Goal: Information Seeking & Learning: Learn about a topic

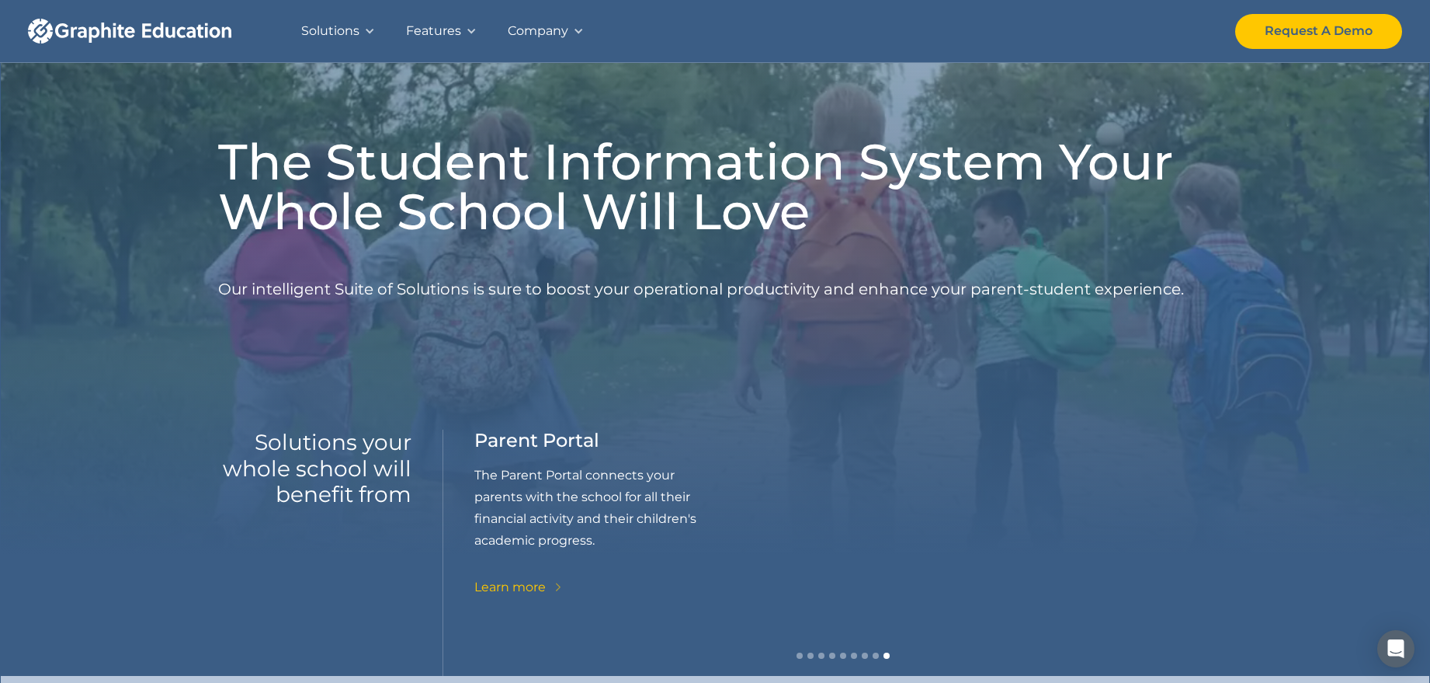
scroll to position [324, 0]
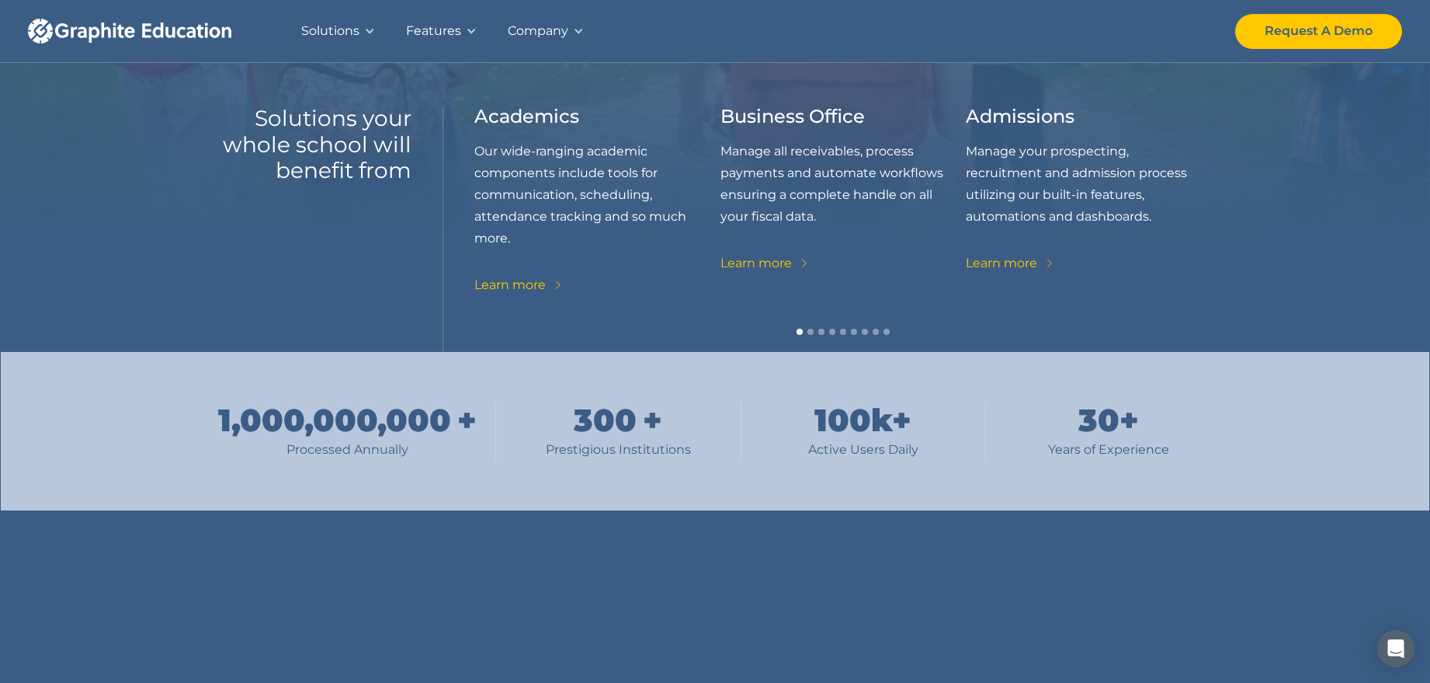
click at [119, 167] on div "The Student Information System Your Whole School Will Love Our intelligent Suit…" at bounding box center [715, 14] width 1430 height 676
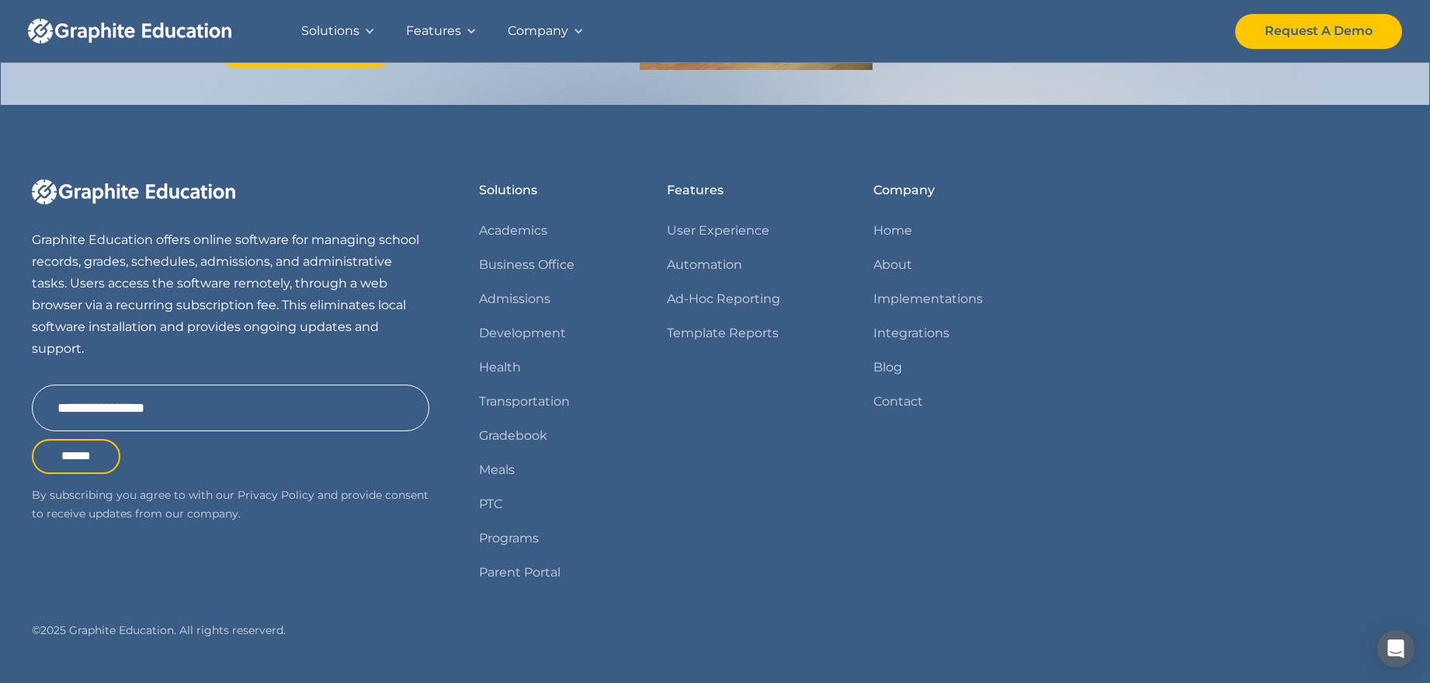
scroll to position [1850, 0]
click at [885, 261] on link "About" at bounding box center [893, 266] width 39 height 22
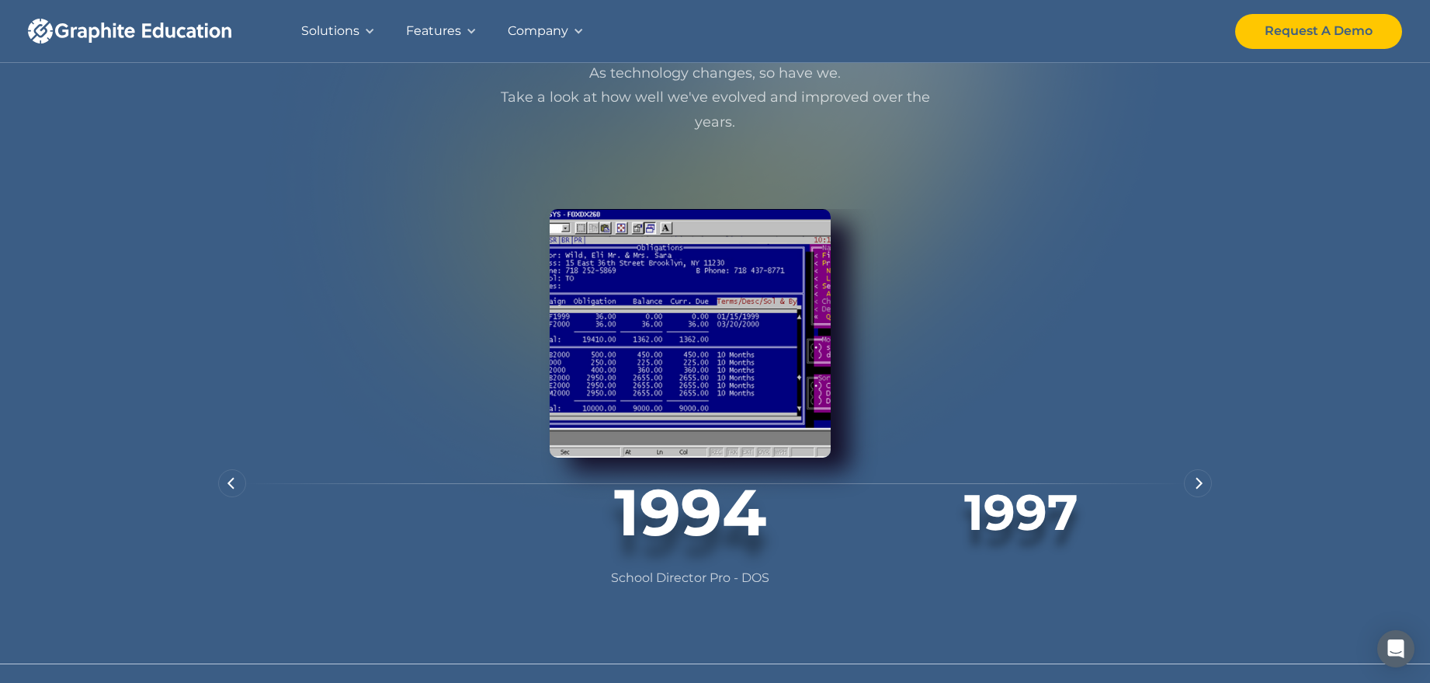
scroll to position [916, 0]
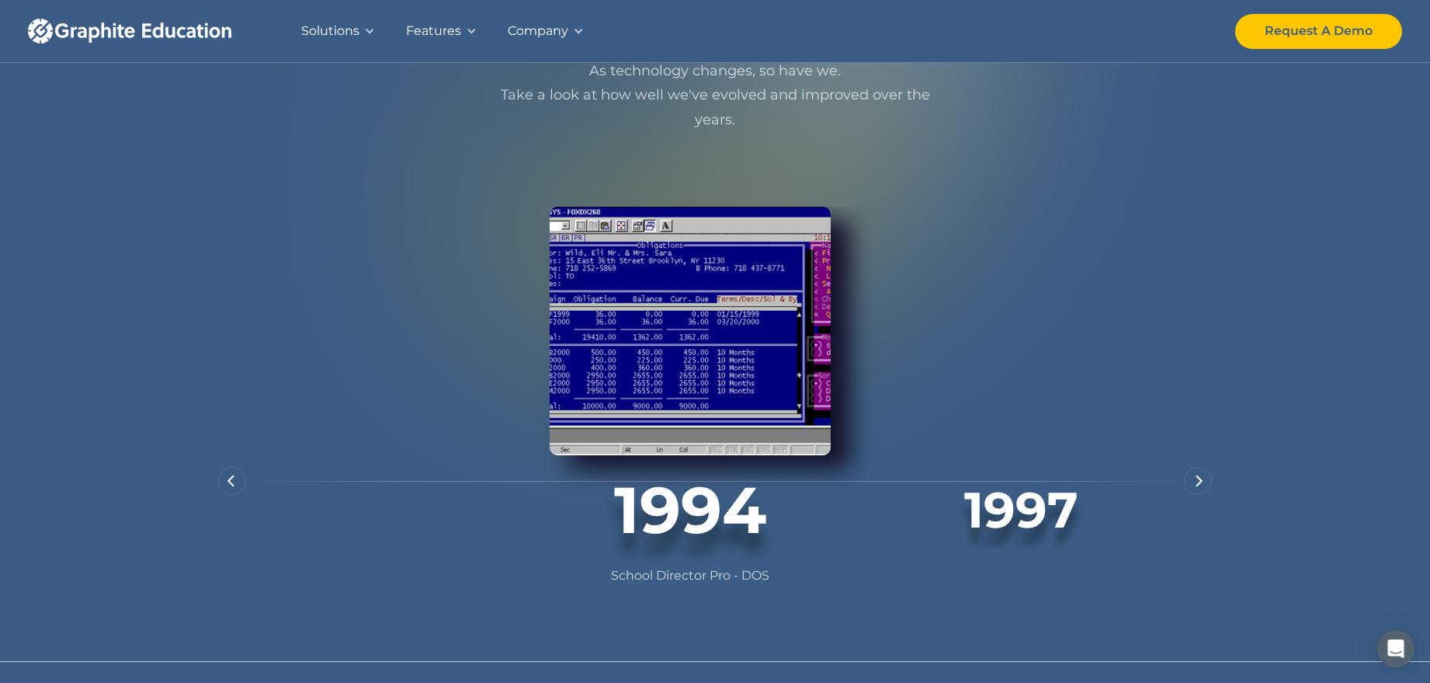
click at [1192, 495] on div "next slide" at bounding box center [1198, 481] width 28 height 28
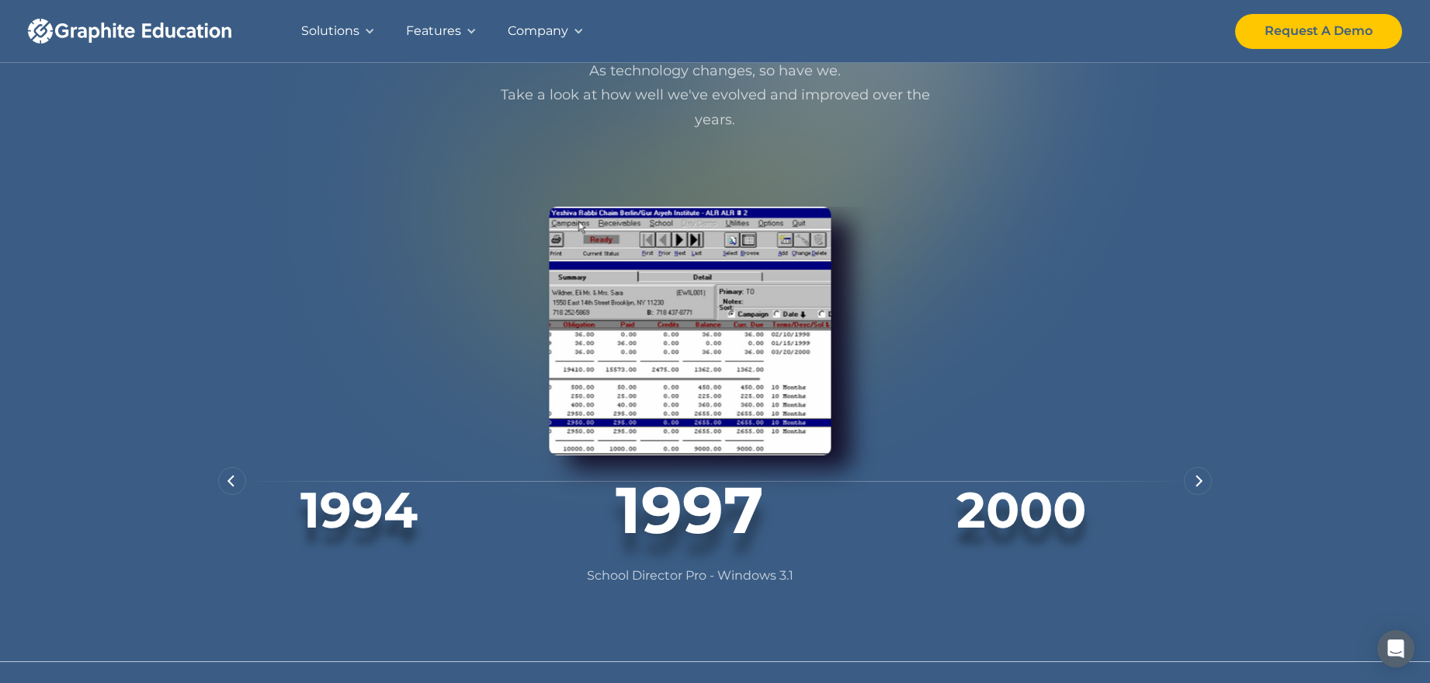
click at [1193, 495] on div "next slide" at bounding box center [1198, 481] width 28 height 28
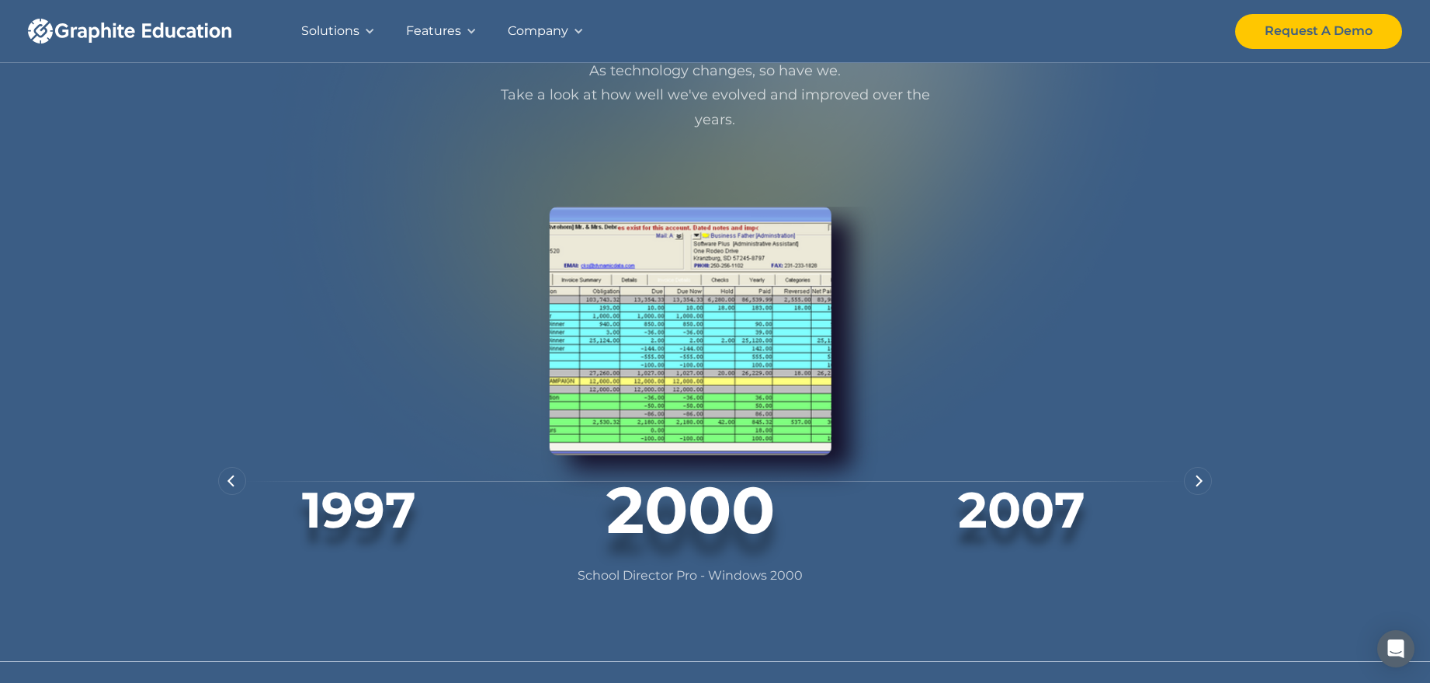
click at [1194, 495] on div "next slide" at bounding box center [1198, 481] width 28 height 28
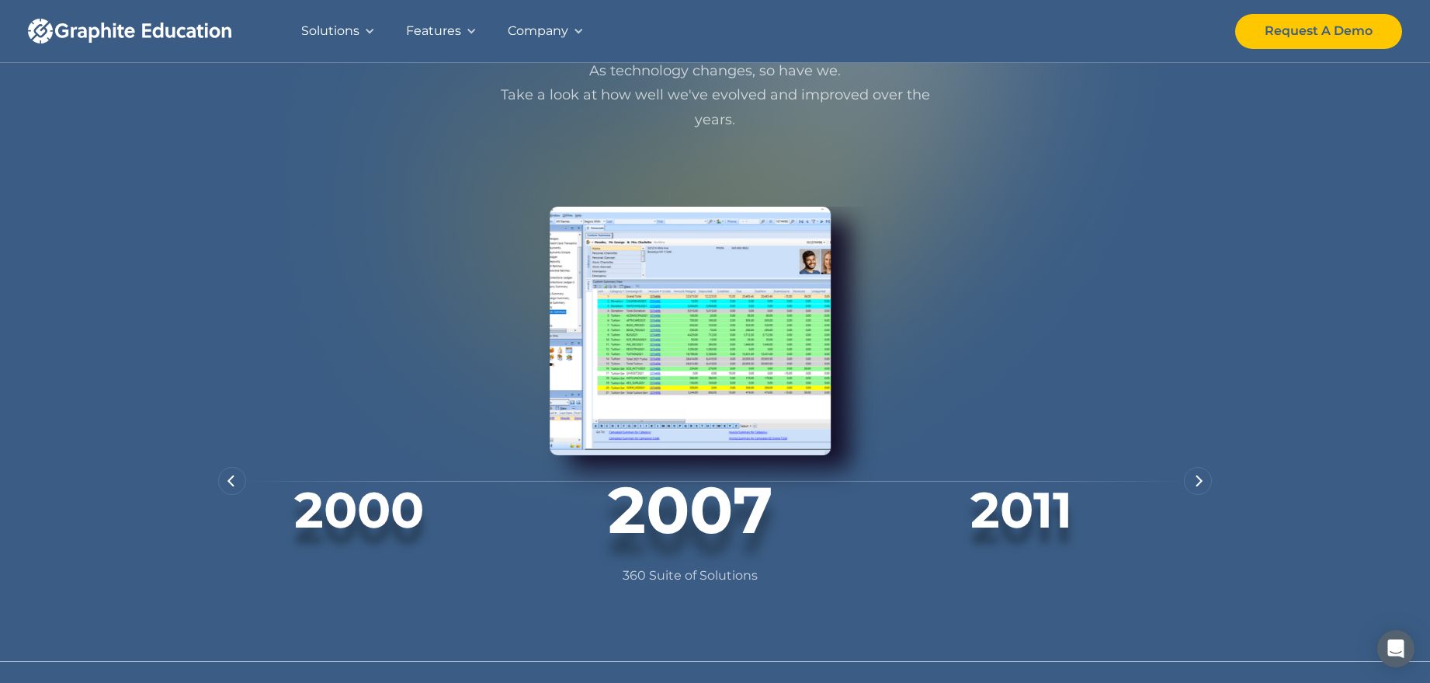
click at [1194, 495] on div "next slide" at bounding box center [1198, 481] width 28 height 28
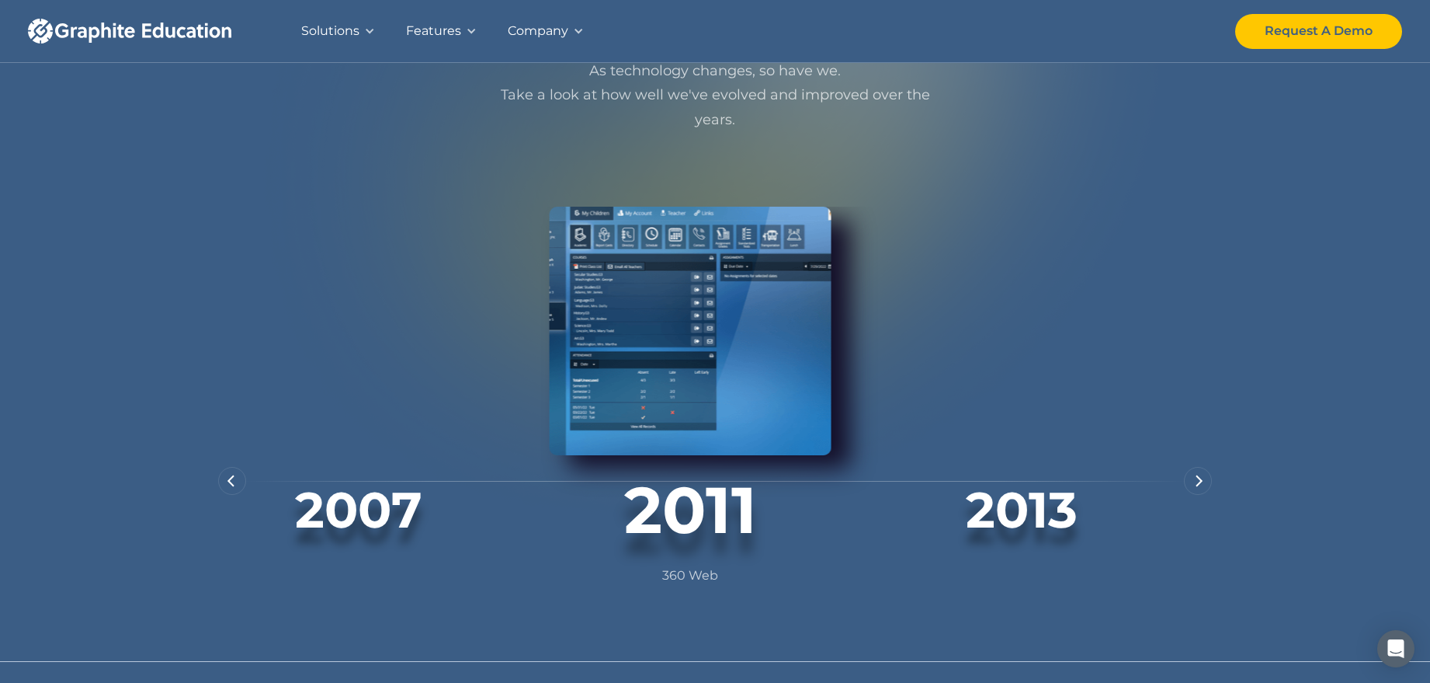
click at [1199, 487] on img "next slide" at bounding box center [1200, 480] width 8 height 12
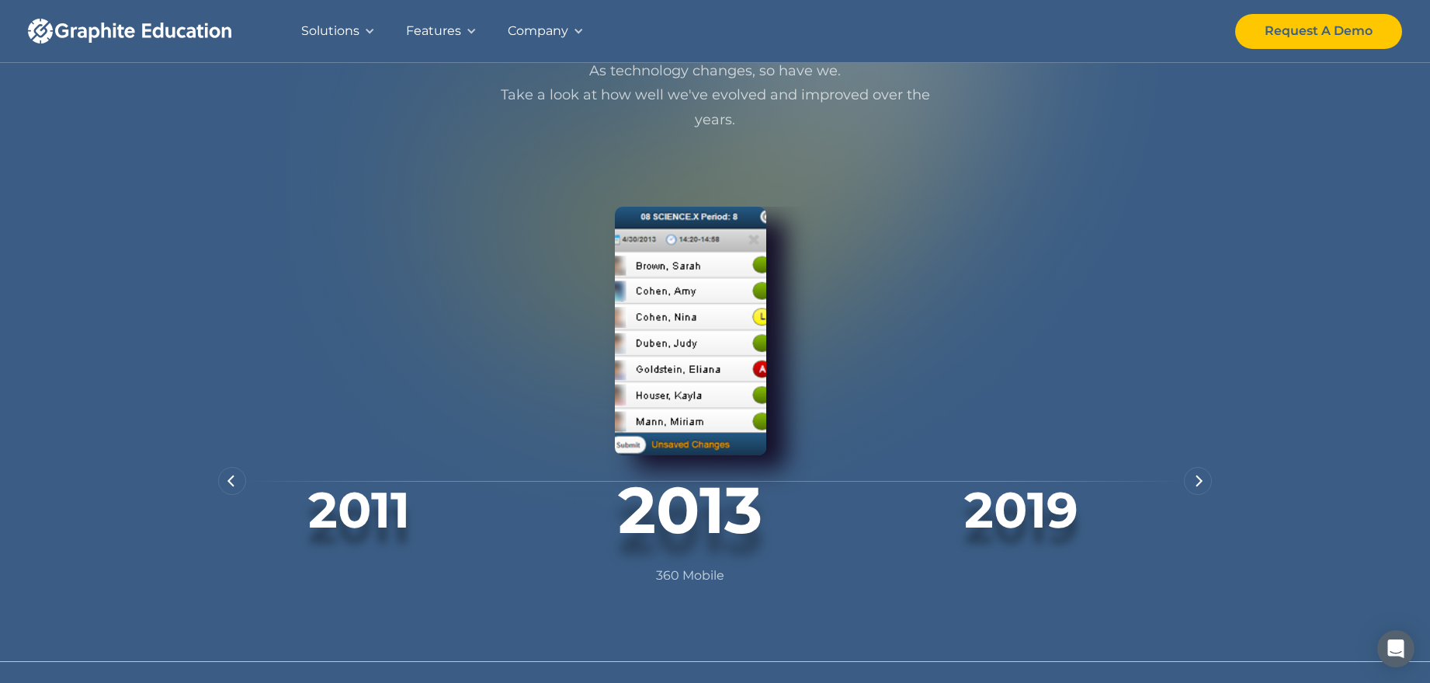
click at [1200, 487] on img "next slide" at bounding box center [1200, 480] width 8 height 12
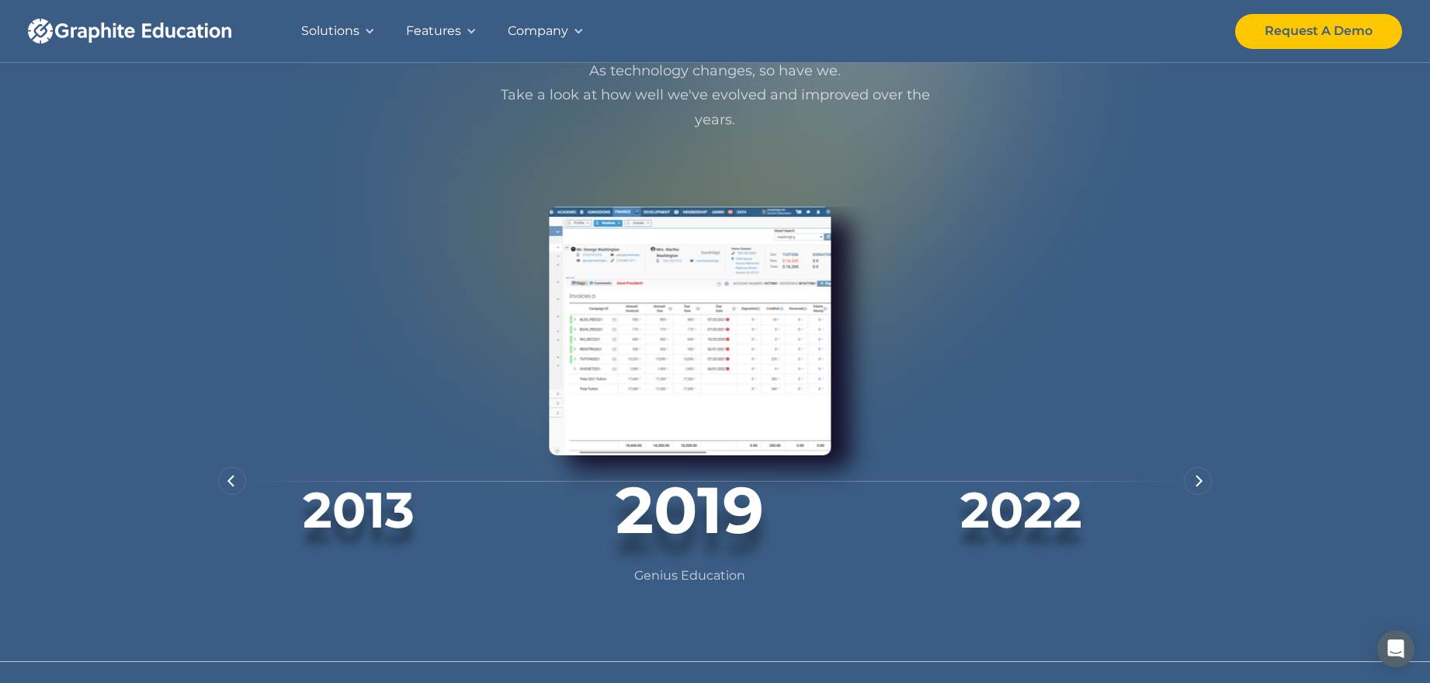
click at [1200, 487] on img "next slide" at bounding box center [1200, 480] width 8 height 12
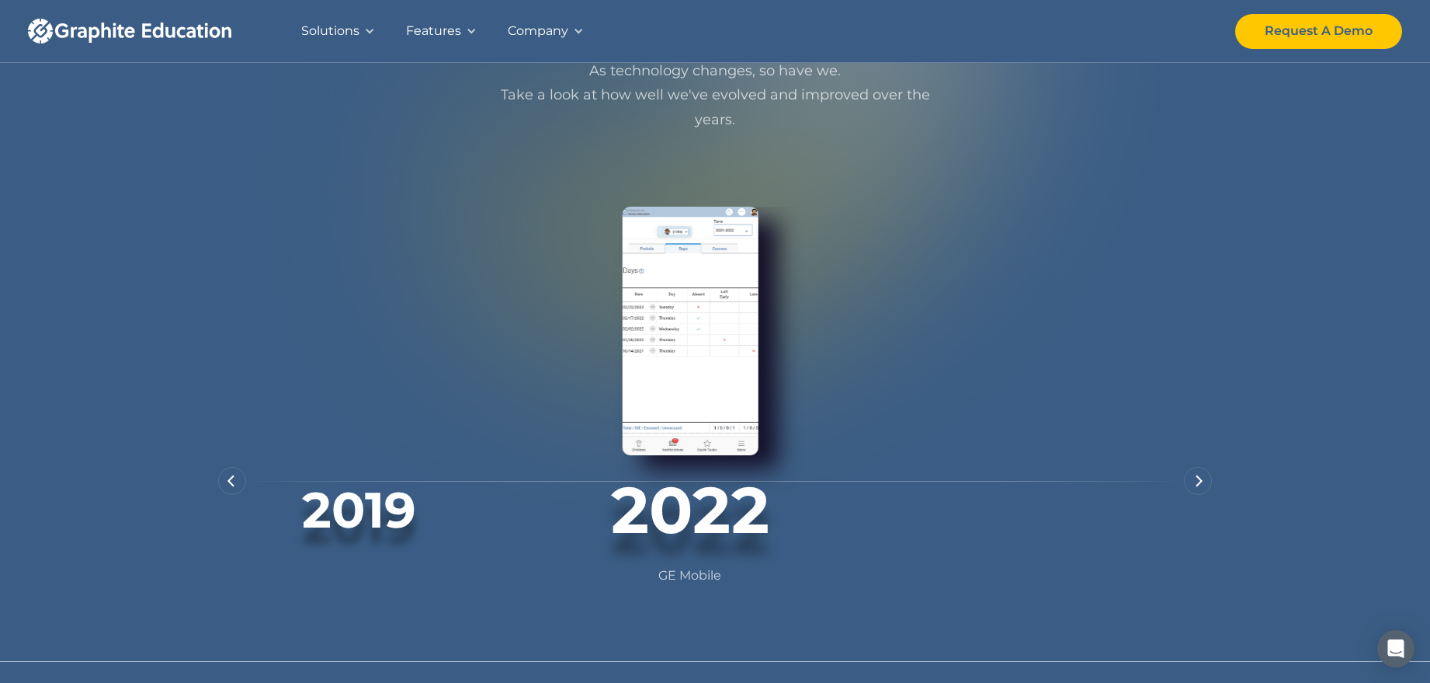
click at [1199, 487] on img "next slide" at bounding box center [1200, 480] width 8 height 12
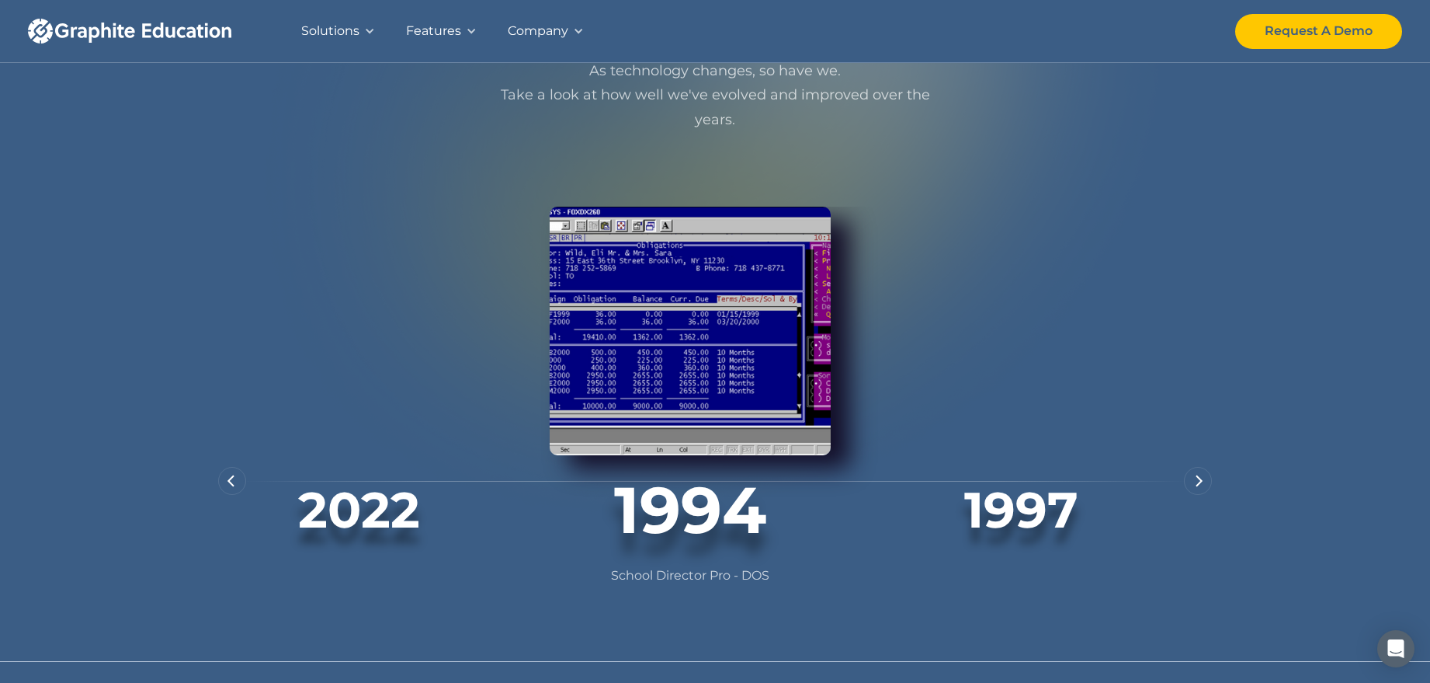
click at [342, 536] on div "2022" at bounding box center [359, 510] width 282 height 60
click at [568, 27] on div "Company" at bounding box center [545, 31] width 107 height 62
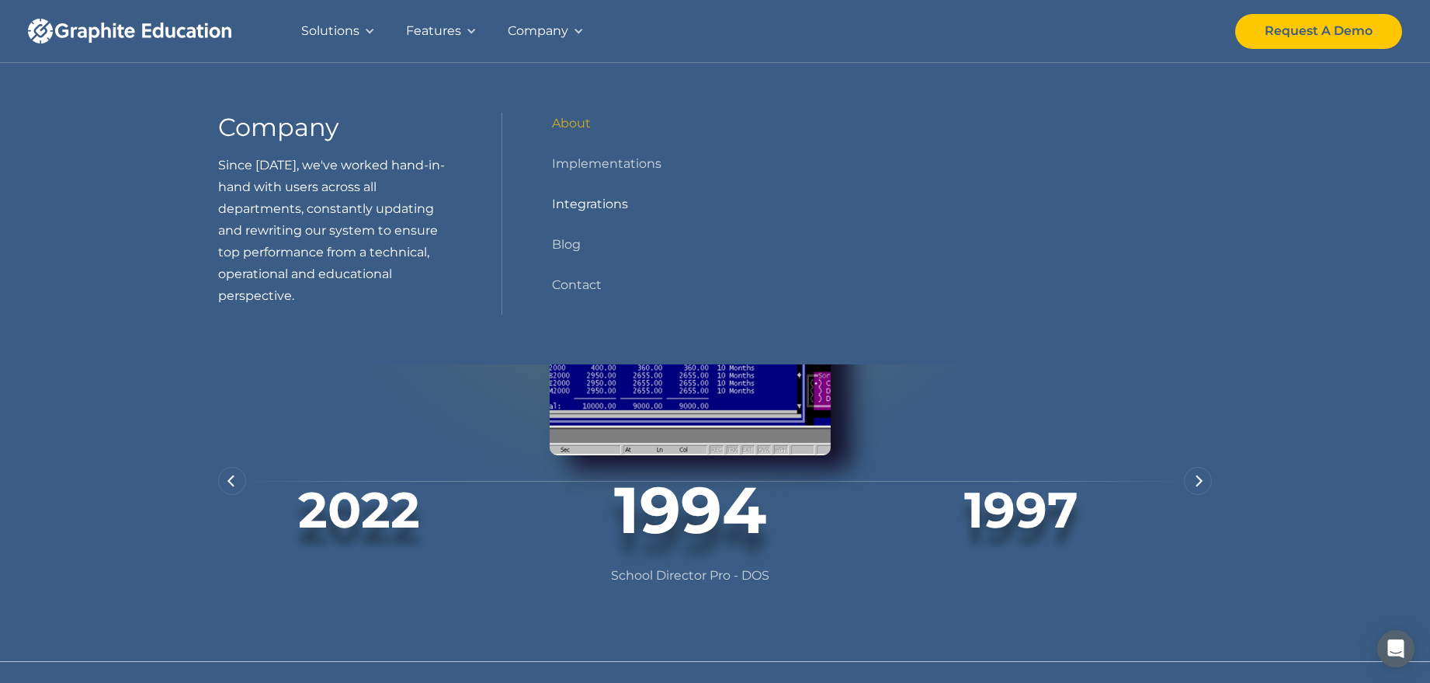
click at [584, 201] on link "Integrations" at bounding box center [590, 204] width 76 height 22
